Goal: Navigation & Orientation: Find specific page/section

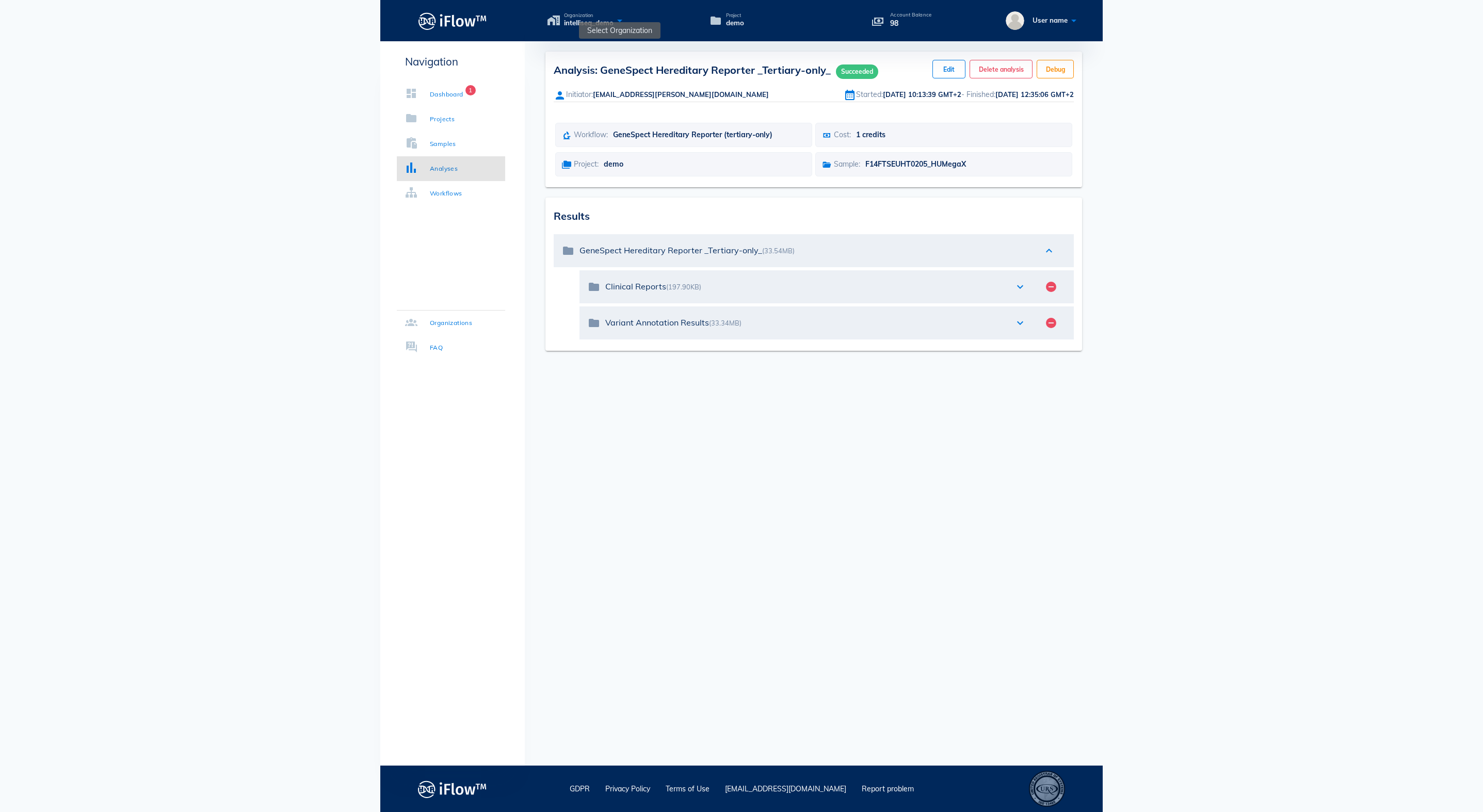
scroll to position [14, 46]
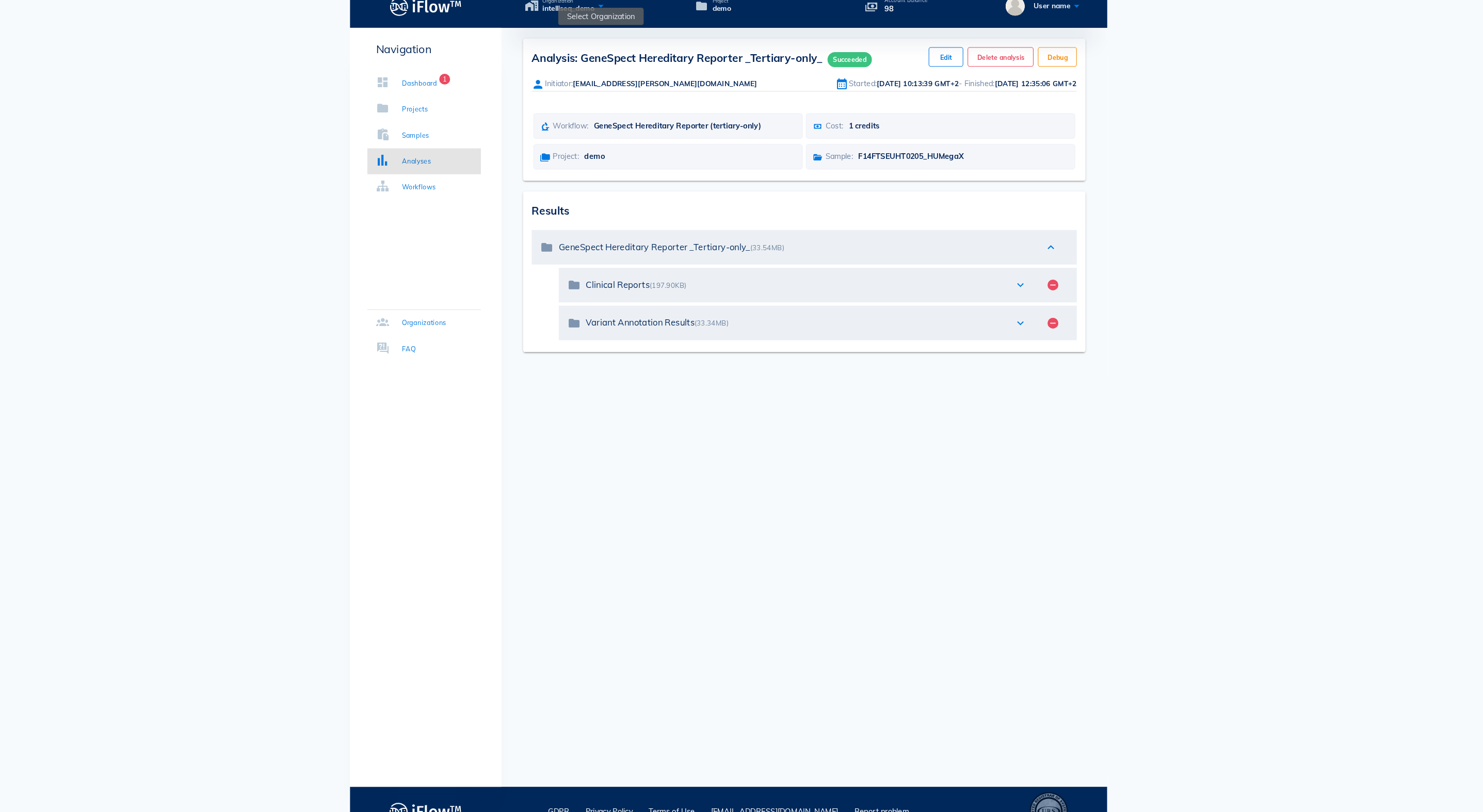
click at [614, 13] on icon at bounding box center [620, 20] width 13 height 15
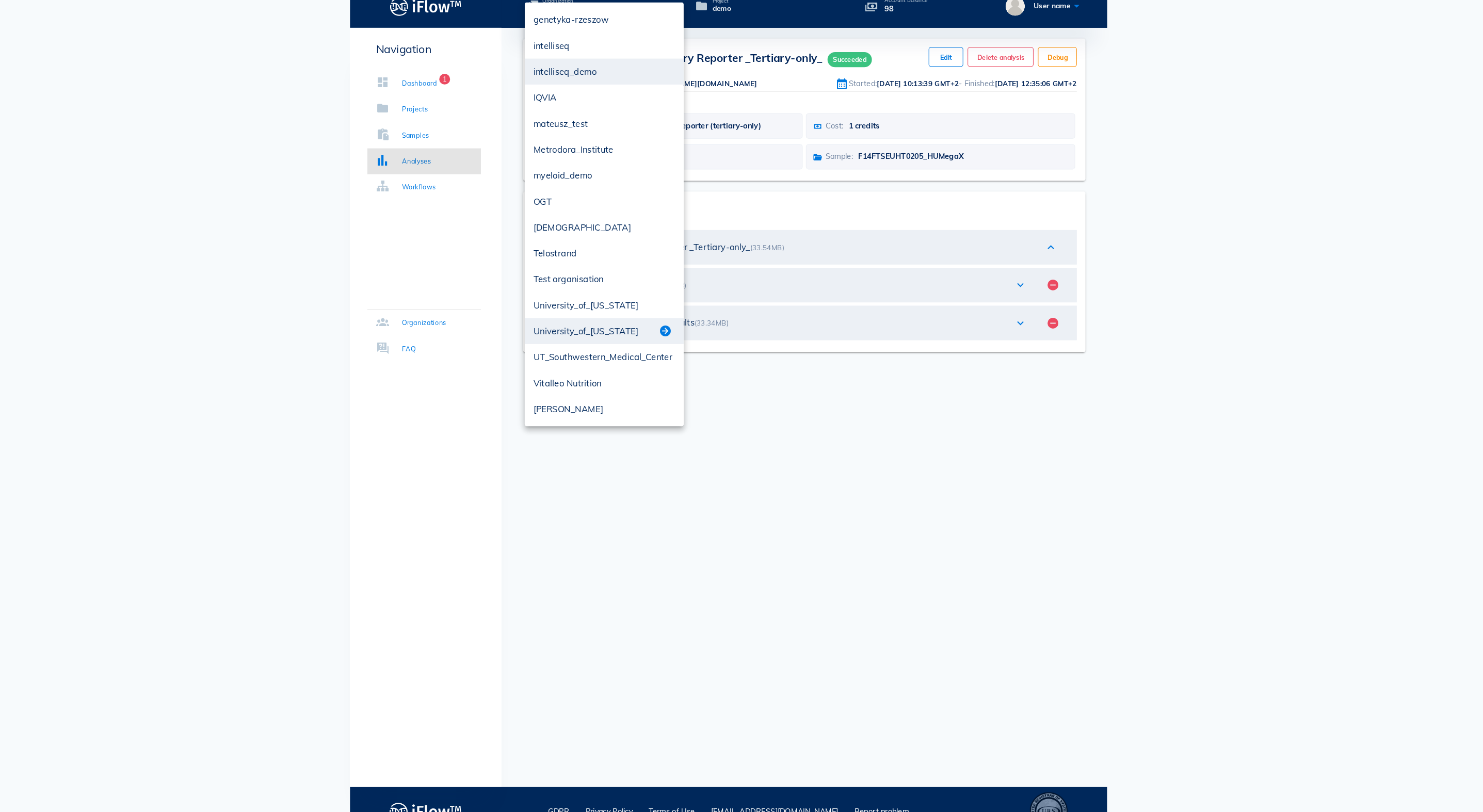
click at [675, 325] on button "button" at bounding box center [681, 331] width 13 height 13
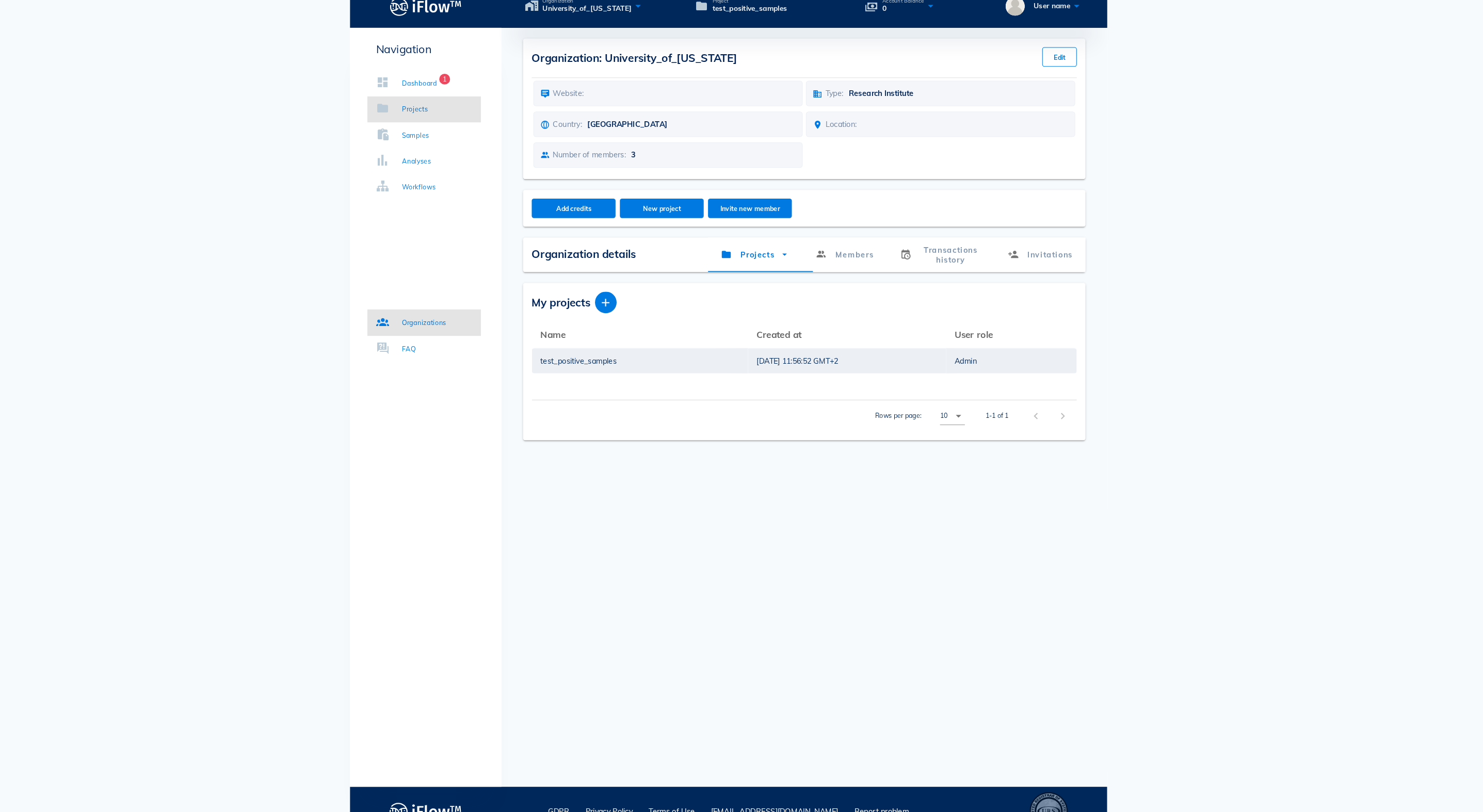
click at [430, 114] on div "Projects" at bounding box center [443, 119] width 25 height 11
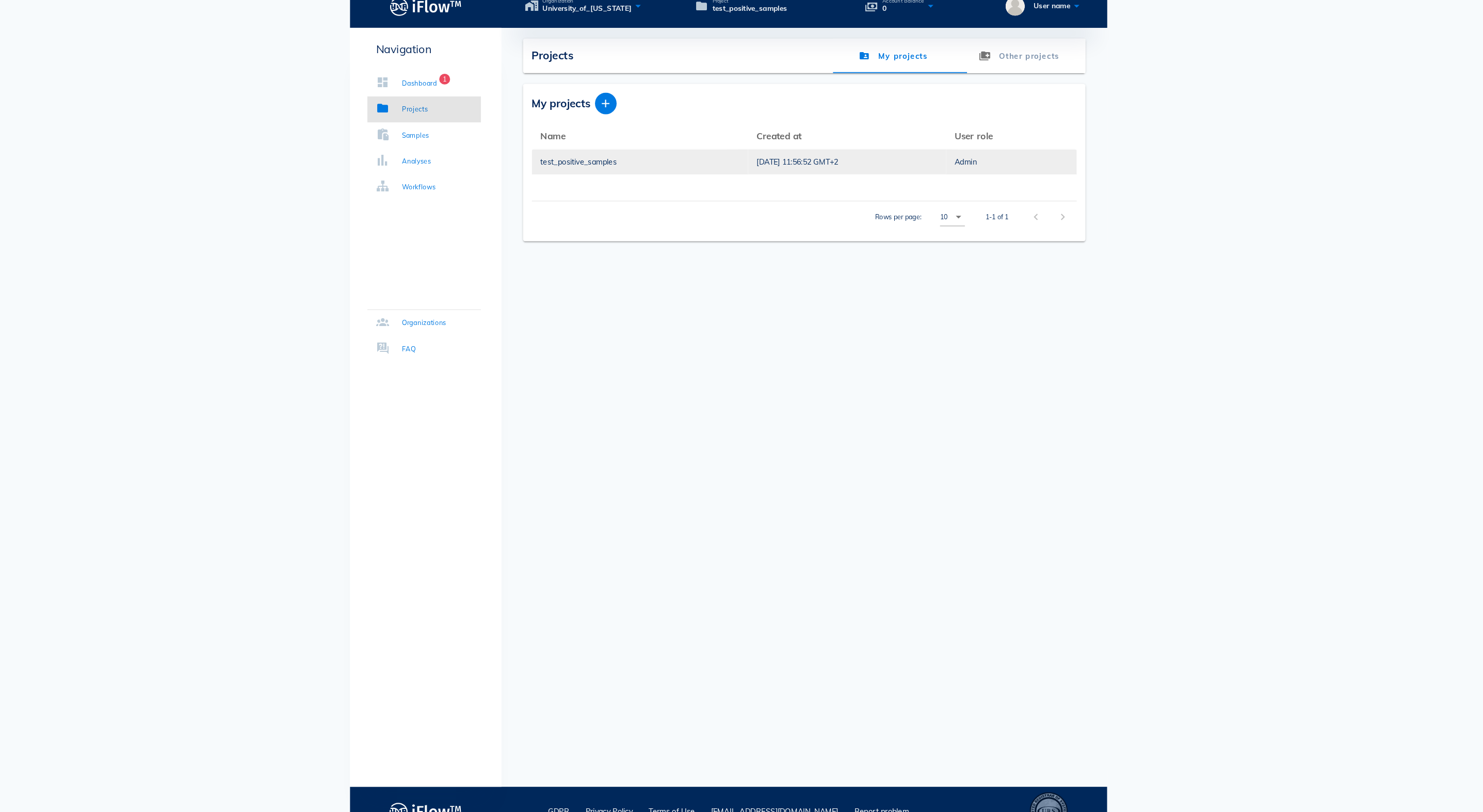
click at [563, 157] on div "test_positive_samples" at bounding box center [657, 169] width 190 height 24
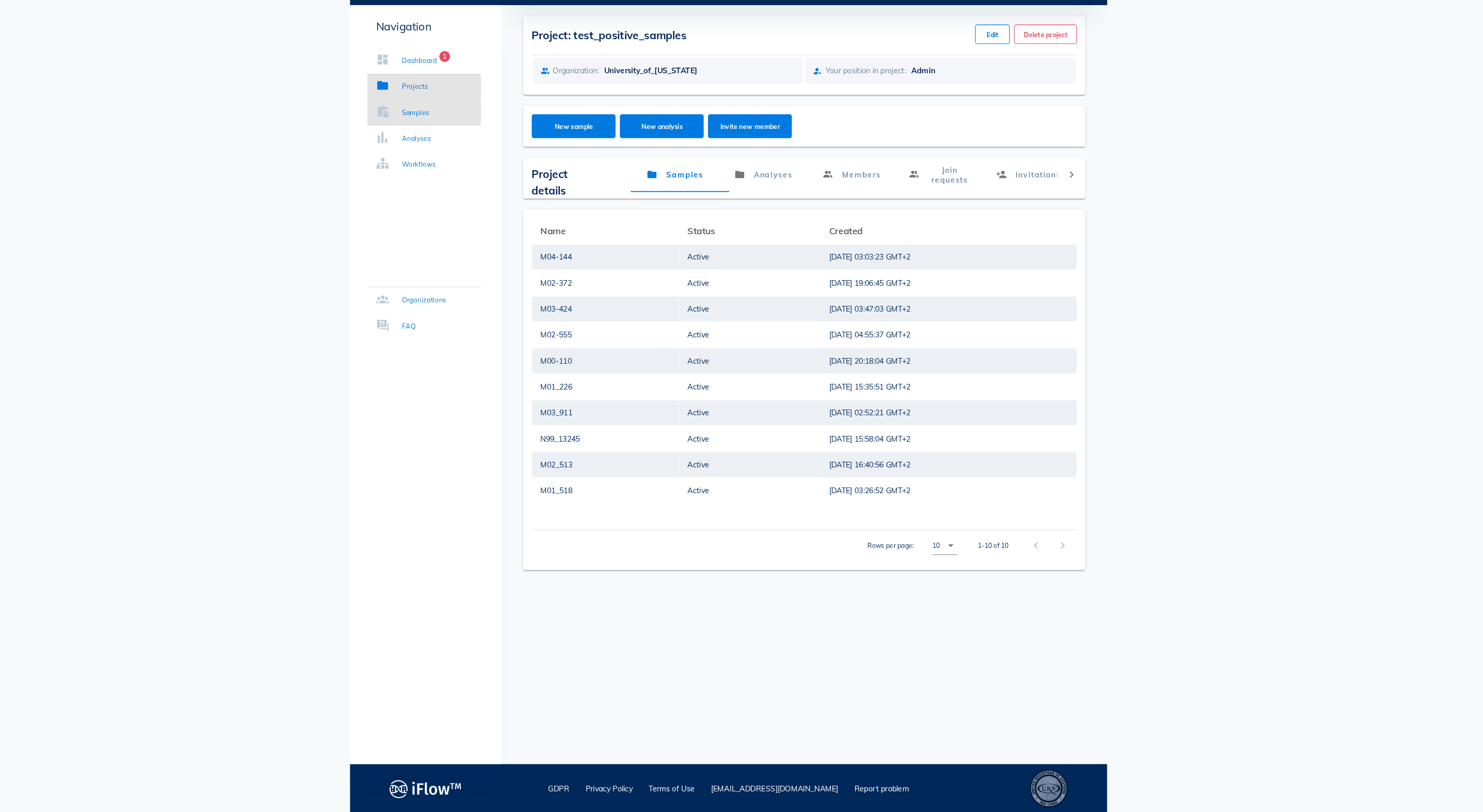
click at [416, 132] on link "Samples" at bounding box center [451, 144] width 109 height 25
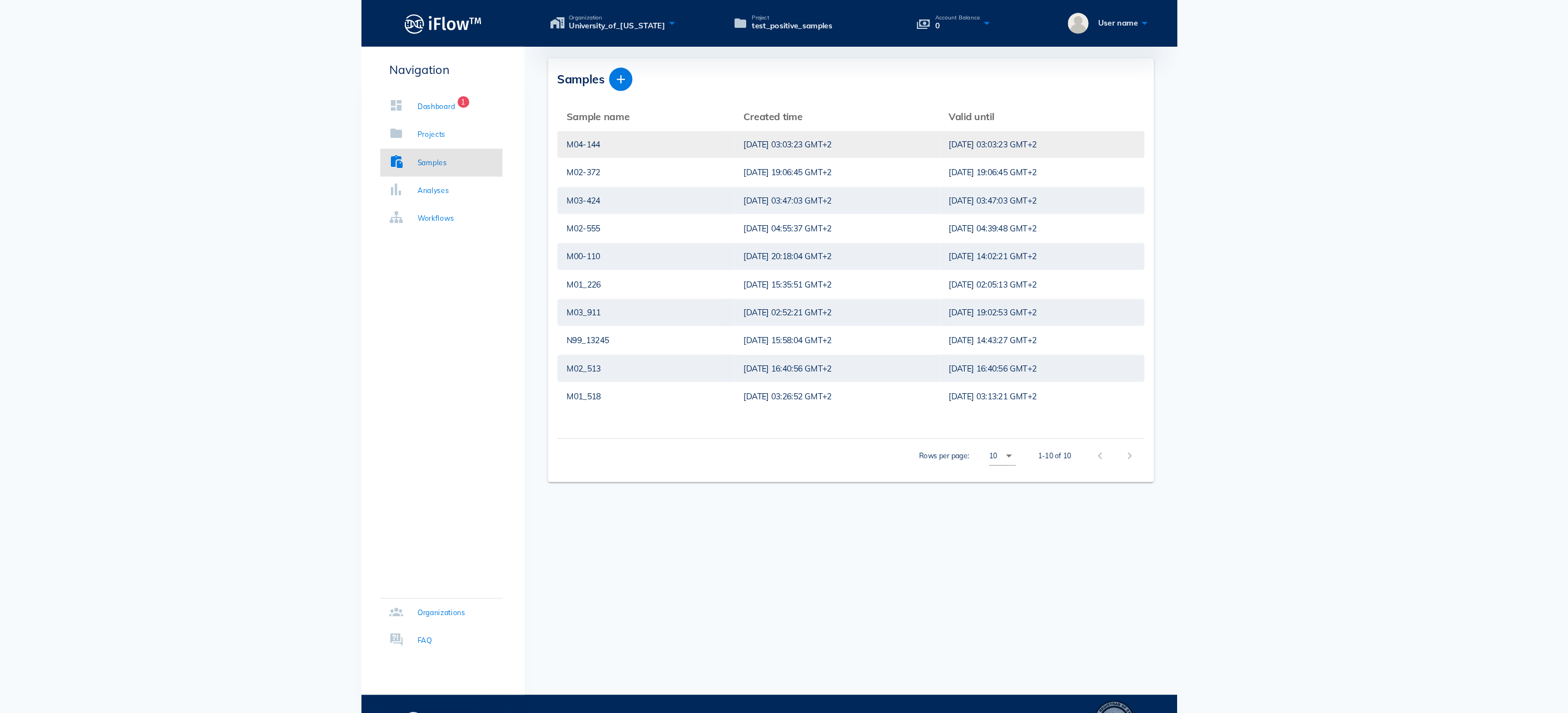
click at [759, 131] on div "[DATE] 03:03:23 GMT+2" at bounding box center [848, 138] width 178 height 26
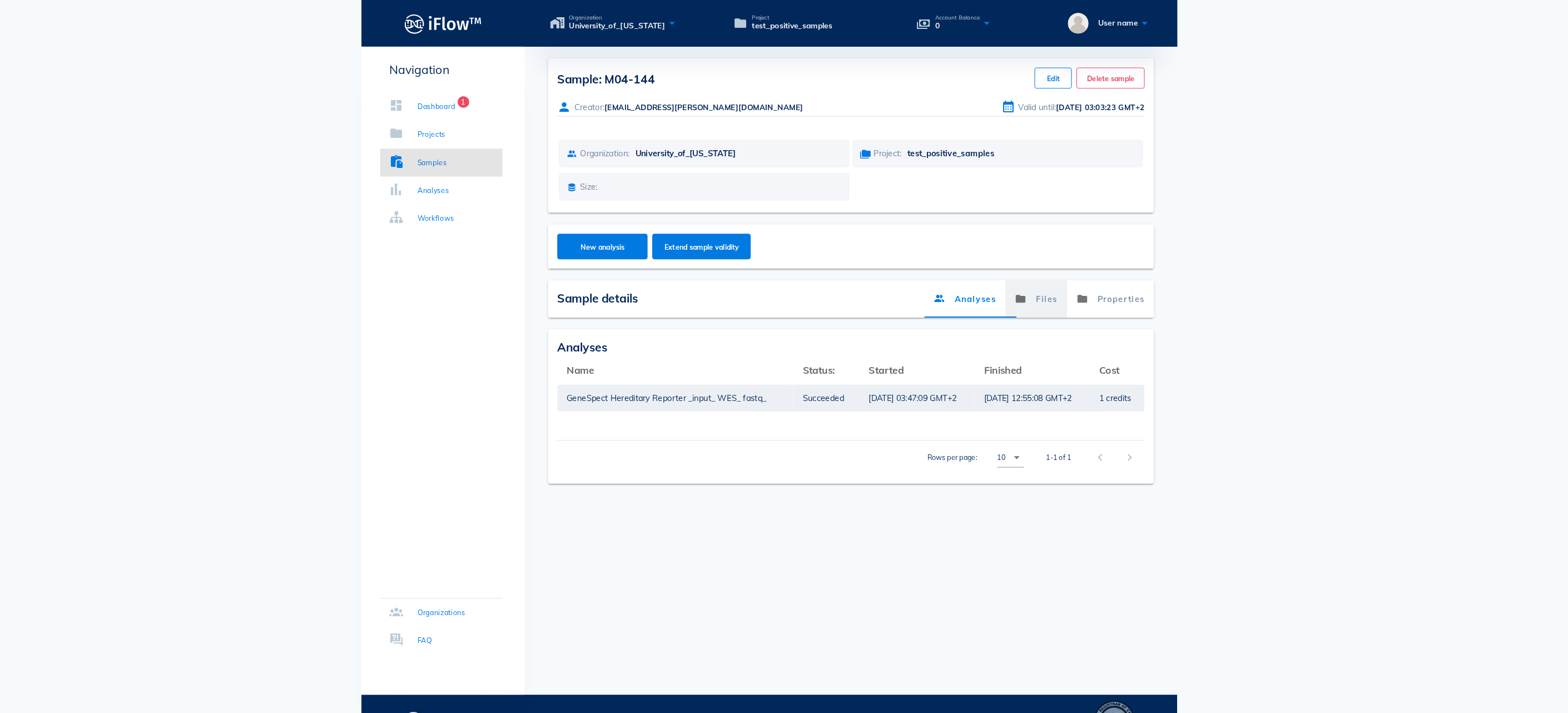
click at [1009, 292] on link "Files" at bounding box center [1038, 285] width 59 height 35
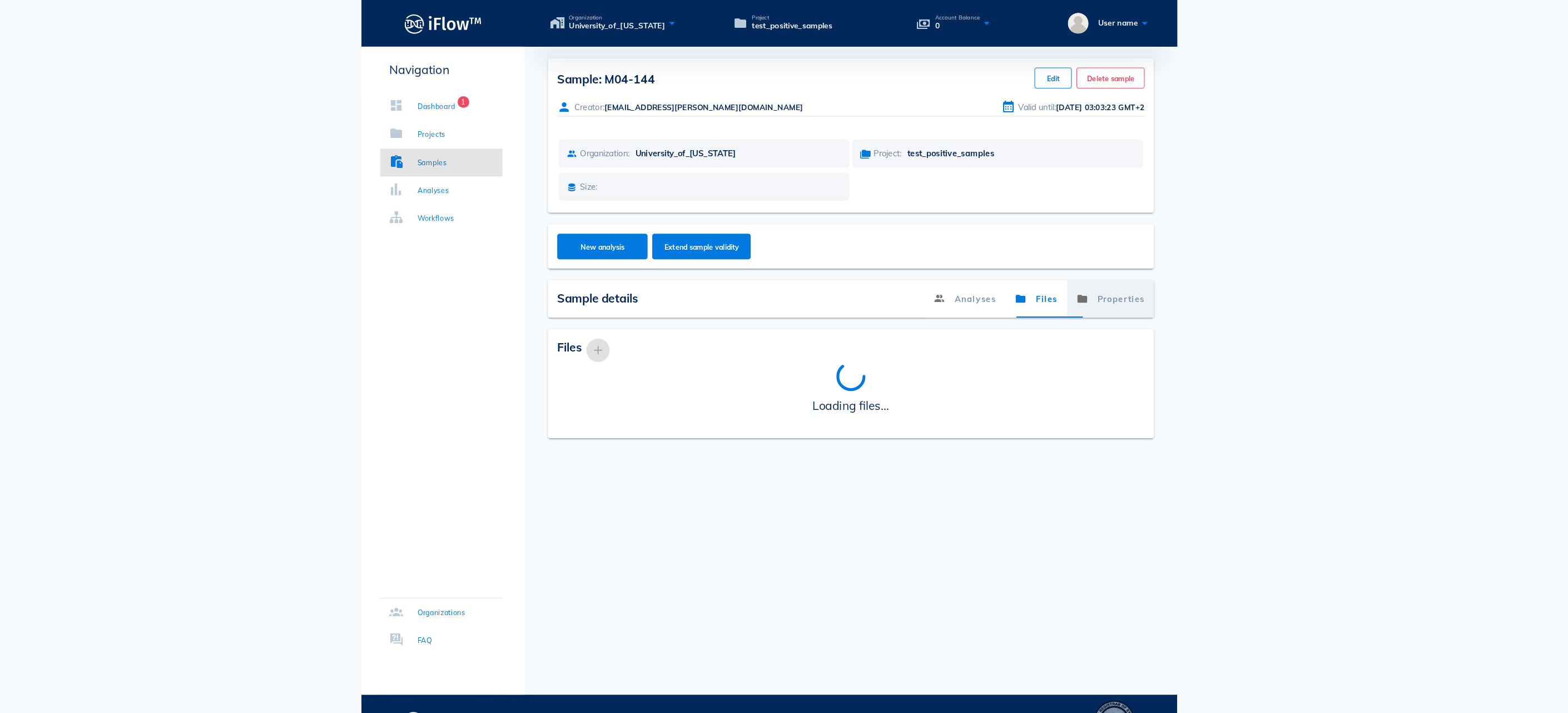
click at [1068, 294] on link "Properties" at bounding box center [1110, 285] width 84 height 35
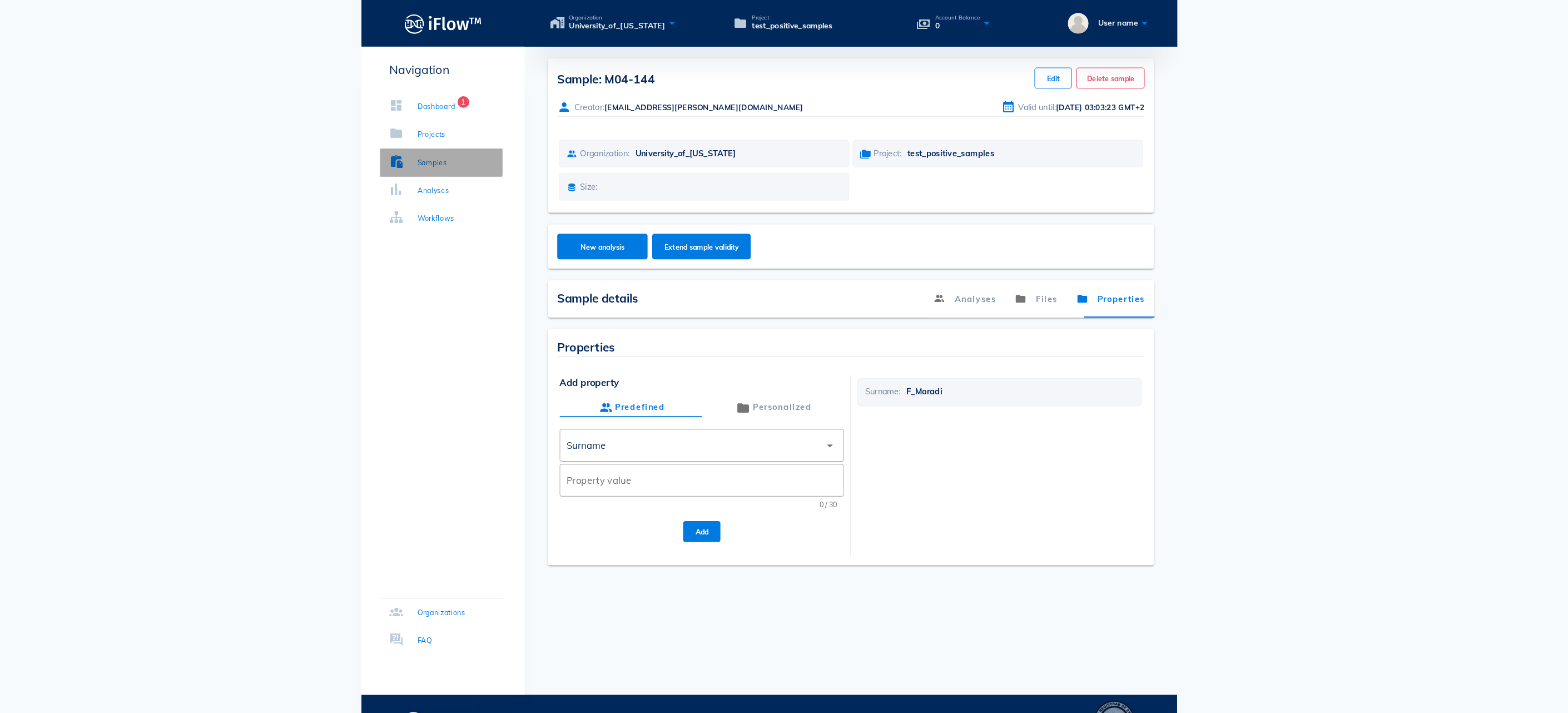
click at [448, 142] on link "Samples" at bounding box center [470, 155] width 117 height 27
